Goal: Information Seeking & Learning: Learn about a topic

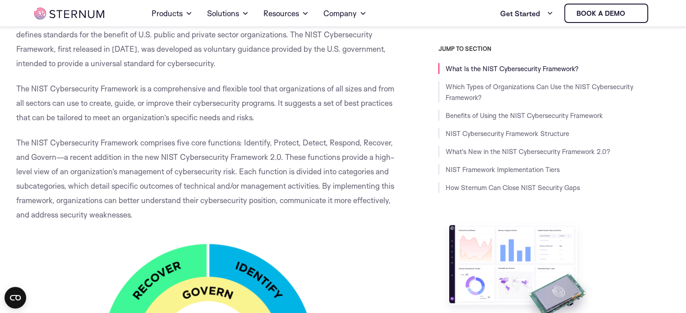
scroll to position [263, 0]
drag, startPoint x: 115, startPoint y: 103, endPoint x: 249, endPoint y: 114, distance: 134.3
click at [206, 105] on span "The NIST Cybersecurity Framework is a comprehensive and flexible tool that orga…" at bounding box center [205, 103] width 378 height 38
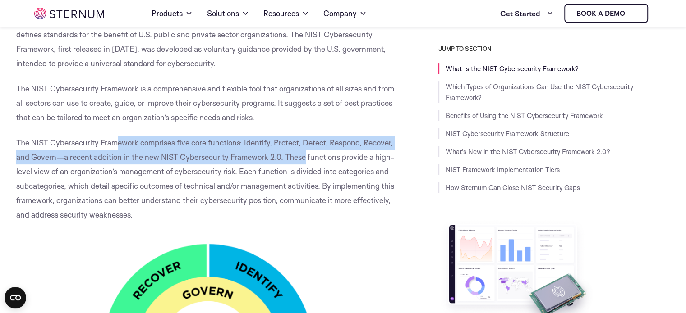
drag, startPoint x: 115, startPoint y: 144, endPoint x: 305, endPoint y: 151, distance: 189.5
click at [305, 151] on p "The NIST Cybersecurity Framework comprises five core functions: Identify, Prote…" at bounding box center [206, 179] width 381 height 87
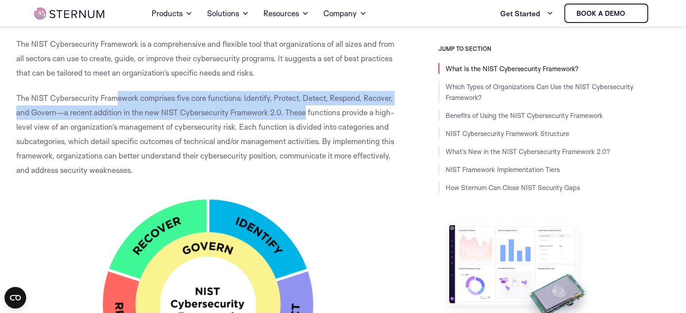
scroll to position [308, 0]
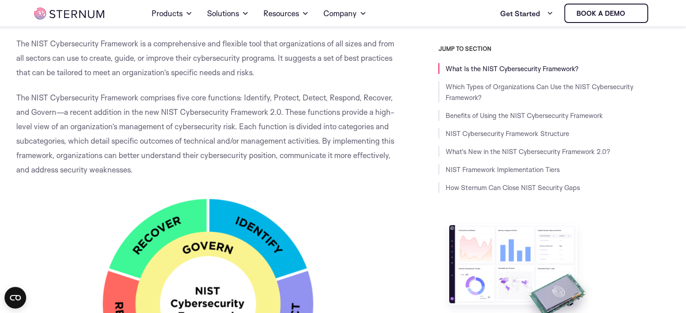
click at [325, 142] on span "The NIST Cybersecurity Framework comprises five core functions: Identify, Prote…" at bounding box center [205, 134] width 378 height 82
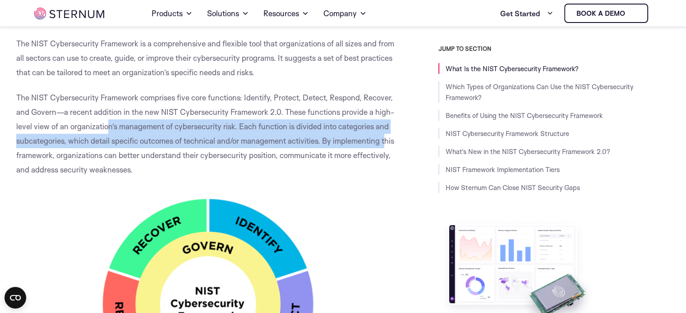
drag, startPoint x: 106, startPoint y: 122, endPoint x: 386, endPoint y: 144, distance: 281.3
click at [386, 144] on span "The NIST Cybersecurity Framework comprises five core functions: Identify, Prote…" at bounding box center [205, 134] width 378 height 82
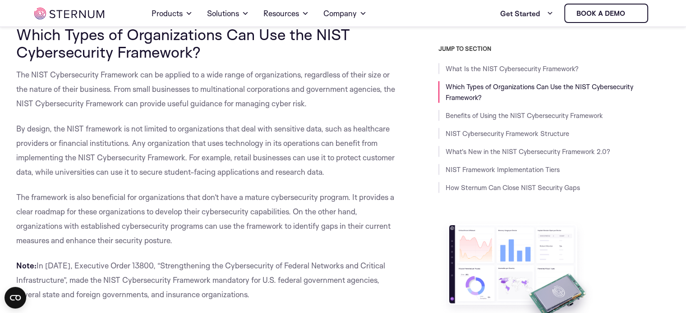
scroll to position [804, 0]
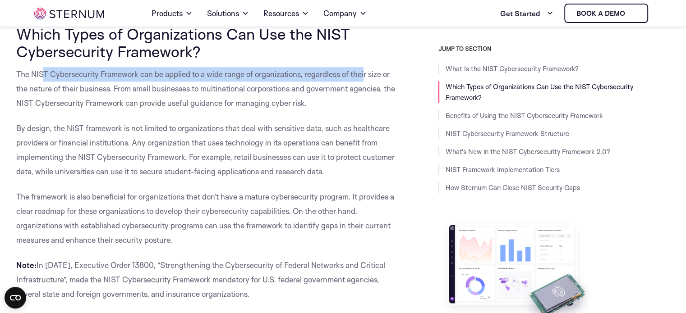
drag, startPoint x: 44, startPoint y: 73, endPoint x: 366, endPoint y: 80, distance: 322.0
click at [366, 80] on p "The NIST Cybersecurity Framework can be applied to a wide range of organization…" at bounding box center [206, 88] width 381 height 43
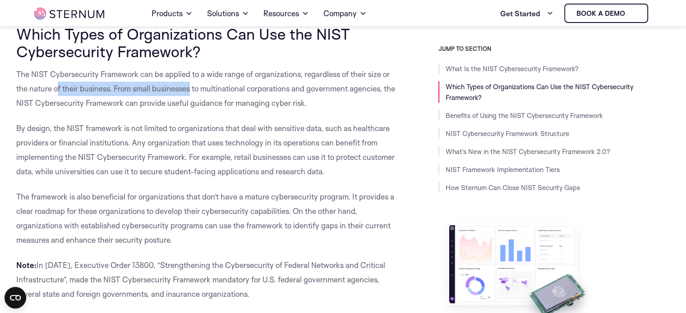
drag, startPoint x: 58, startPoint y: 90, endPoint x: 192, endPoint y: 90, distance: 133.9
click at [192, 90] on span "The NIST Cybersecurity Framework can be applied to a wide range of organization…" at bounding box center [205, 88] width 379 height 38
click at [211, 88] on span "The NIST Cybersecurity Framework can be applied to a wide range of organization…" at bounding box center [205, 88] width 379 height 38
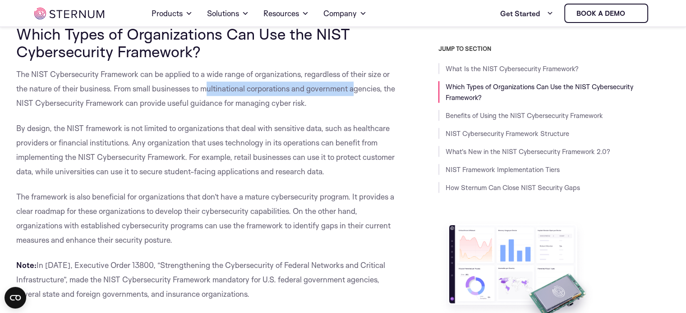
drag, startPoint x: 207, startPoint y: 89, endPoint x: 358, endPoint y: 91, distance: 151.5
click at [358, 91] on span "The NIST Cybersecurity Framework can be applied to a wide range of organization…" at bounding box center [205, 88] width 379 height 38
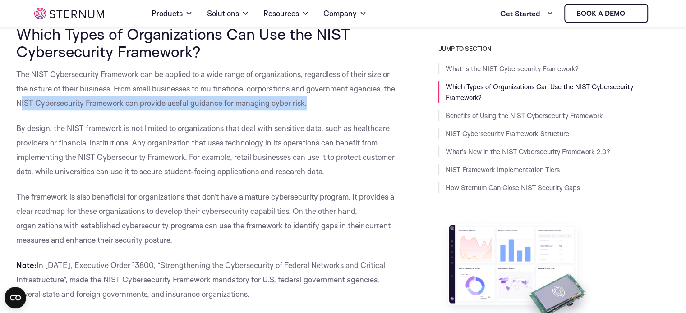
drag, startPoint x: 32, startPoint y: 105, endPoint x: 319, endPoint y: 104, distance: 286.8
click at [319, 104] on span "The NIST Cybersecurity Framework can be applied to a wide range of organization…" at bounding box center [205, 88] width 379 height 38
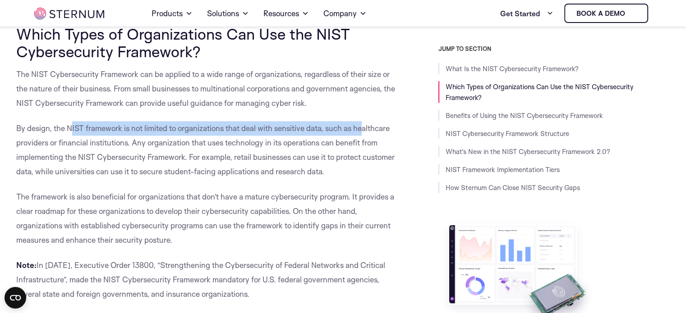
drag, startPoint x: 70, startPoint y: 129, endPoint x: 366, endPoint y: 133, distance: 295.8
click at [366, 133] on span "By design, the NIST framework is not limited to organizations that deal with se…" at bounding box center [205, 150] width 378 height 53
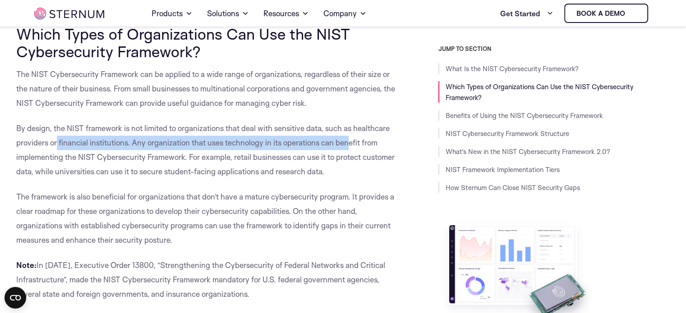
drag, startPoint x: 57, startPoint y: 140, endPoint x: 350, endPoint y: 146, distance: 293.1
click at [350, 146] on span "By design, the NIST framework is not limited to organizations that deal with se…" at bounding box center [205, 150] width 378 height 53
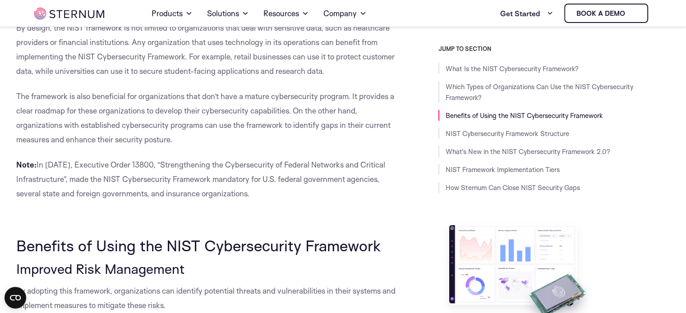
click at [58, 95] on span "The framework is also beneficial for organizations that don’t have a mature cyb…" at bounding box center [205, 118] width 378 height 53
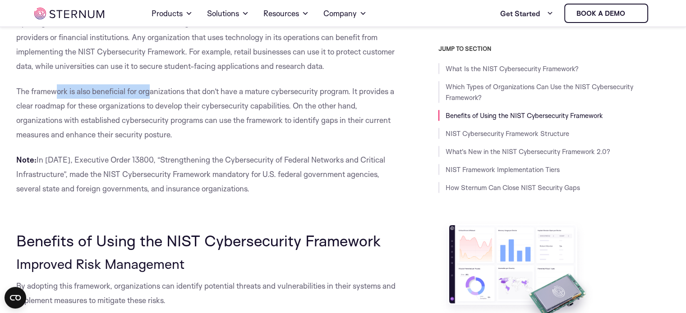
scroll to position [910, 0]
drag, startPoint x: 55, startPoint y: 96, endPoint x: 194, endPoint y: 96, distance: 138.9
click at [194, 96] on p "The framework is also beneficial for organizations that don’t have a mature cyb…" at bounding box center [206, 113] width 381 height 58
click at [56, 117] on span "The framework is also beneficial for organizations that don’t have a mature cyb…" at bounding box center [205, 112] width 378 height 53
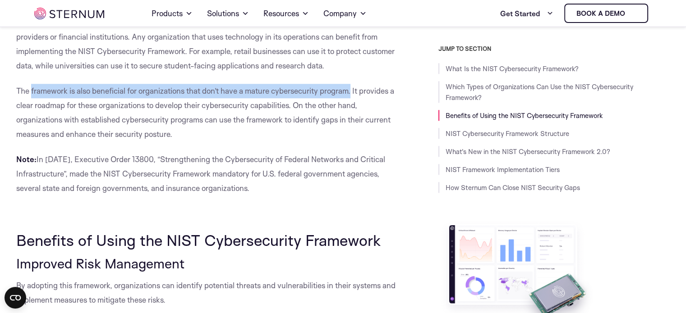
drag, startPoint x: 31, startPoint y: 91, endPoint x: 351, endPoint y: 91, distance: 320.6
click at [351, 91] on span "The framework is also beneficial for organizations that don’t have a mature cyb…" at bounding box center [205, 112] width 378 height 53
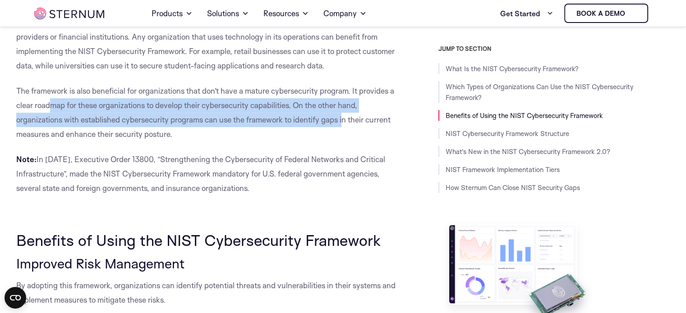
drag, startPoint x: 49, startPoint y: 106, endPoint x: 344, endPoint y: 114, distance: 295.4
click at [344, 114] on p "The framework is also beneficial for organizations that don’t have a mature cyb…" at bounding box center [206, 113] width 381 height 58
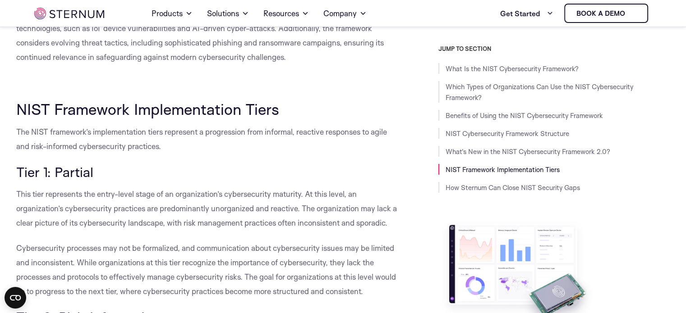
scroll to position [2759, 0]
